Goal: Navigation & Orientation: Understand site structure

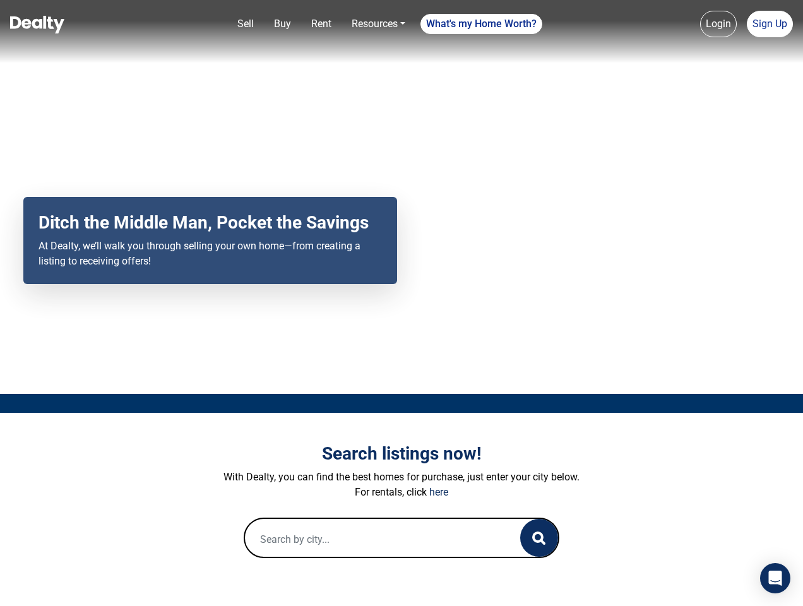
click at [401, 303] on div "Your browser does not support the video tag. Ditch the Middle Man, Pocket the S…" at bounding box center [401, 197] width 803 height 394
click at [245, 24] on link "Sell" at bounding box center [245, 23] width 26 height 25
click at [282, 24] on link "Buy" at bounding box center [282, 23] width 27 height 25
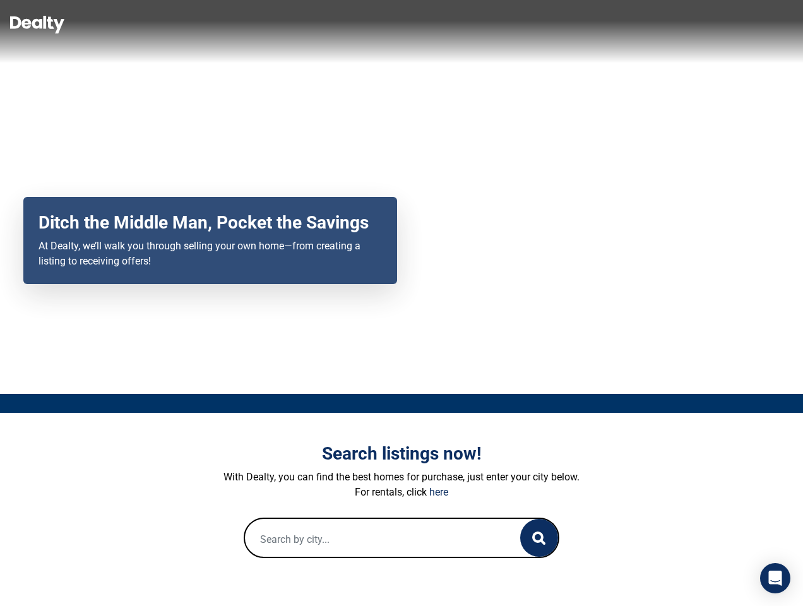
click at [321, 24] on link "Rent" at bounding box center [321, 23] width 30 height 25
click at [378, 24] on link "Resources" at bounding box center [378, 23] width 64 height 25
click at [481, 24] on link "What's my Home Worth?" at bounding box center [481, 24] width 122 height 20
click at [718, 24] on link "Login" at bounding box center [718, 24] width 37 height 26
click at [769, 24] on link "Sign Up" at bounding box center [769, 24] width 46 height 26
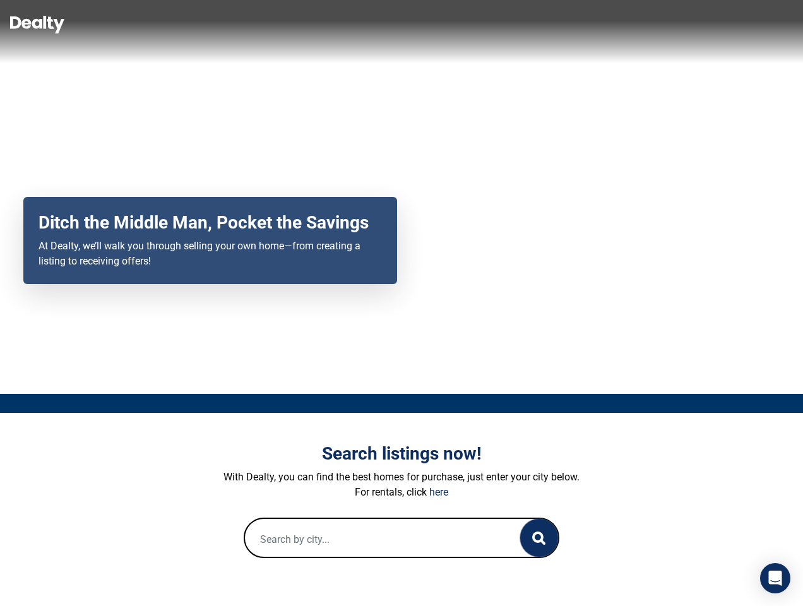
click at [539, 538] on icon "button" at bounding box center [538, 537] width 13 height 13
click at [775, 578] on icon "Open Intercom Messenger" at bounding box center [774, 577] width 13 height 15
